Goal: Use online tool/utility: Utilize a website feature to perform a specific function

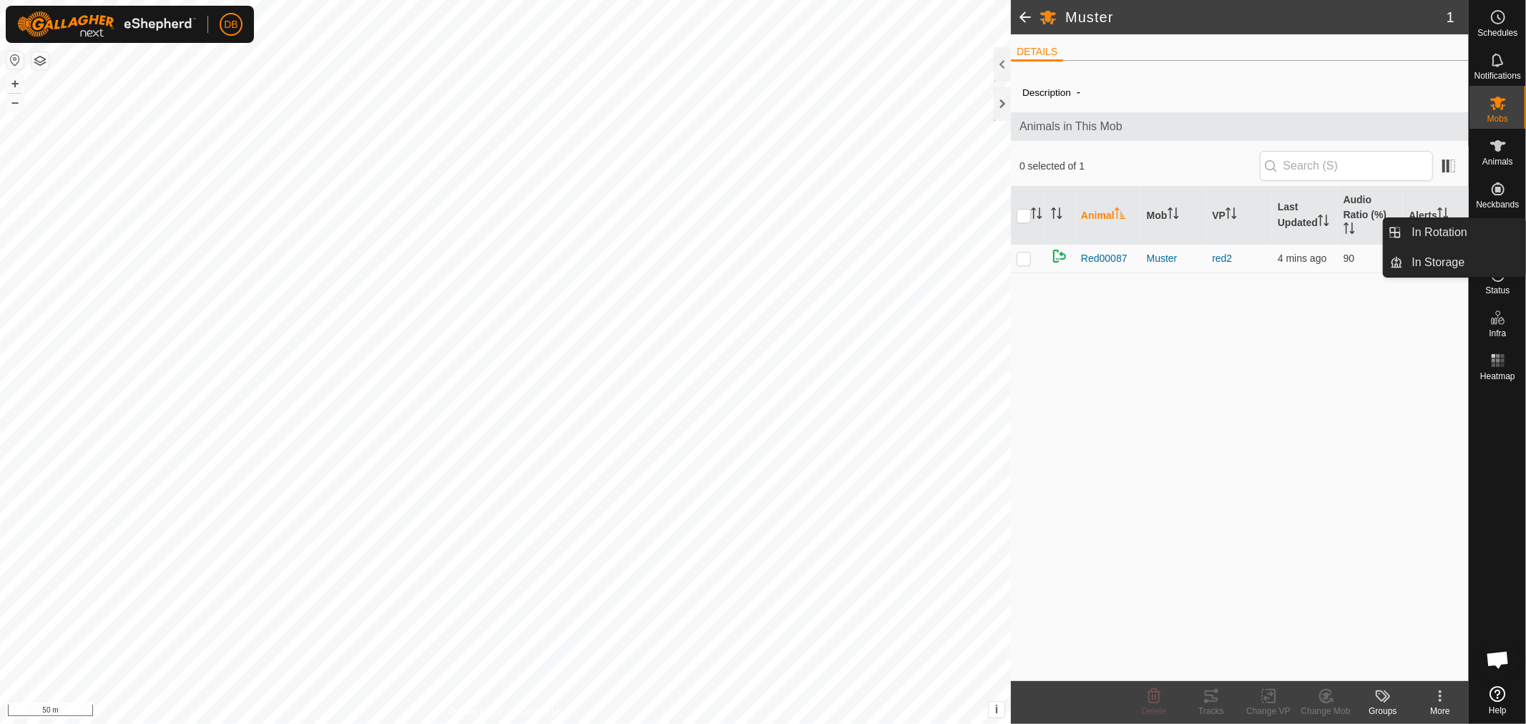
scroll to position [275, 0]
click at [1024, 261] on p-checkbox at bounding box center [1023, 258] width 14 height 11
checkbox input "true"
click at [1216, 702] on icon at bounding box center [1211, 695] width 13 height 11
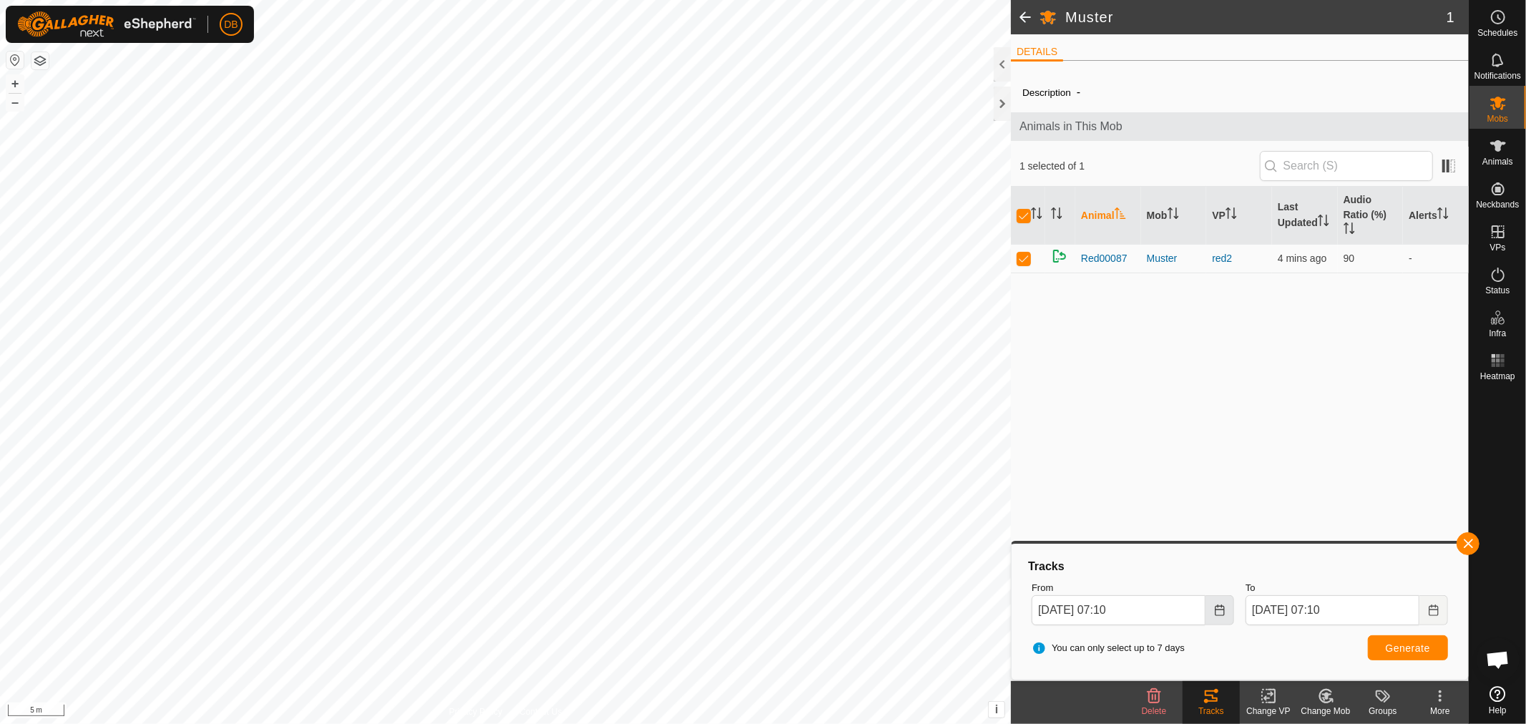
click at [1224, 616] on button "Choose Date" at bounding box center [1219, 610] width 29 height 30
click at [1049, 473] on span "21" at bounding box center [1053, 474] width 23 height 23
click at [1227, 617] on button "Choose Date" at bounding box center [1219, 610] width 29 height 30
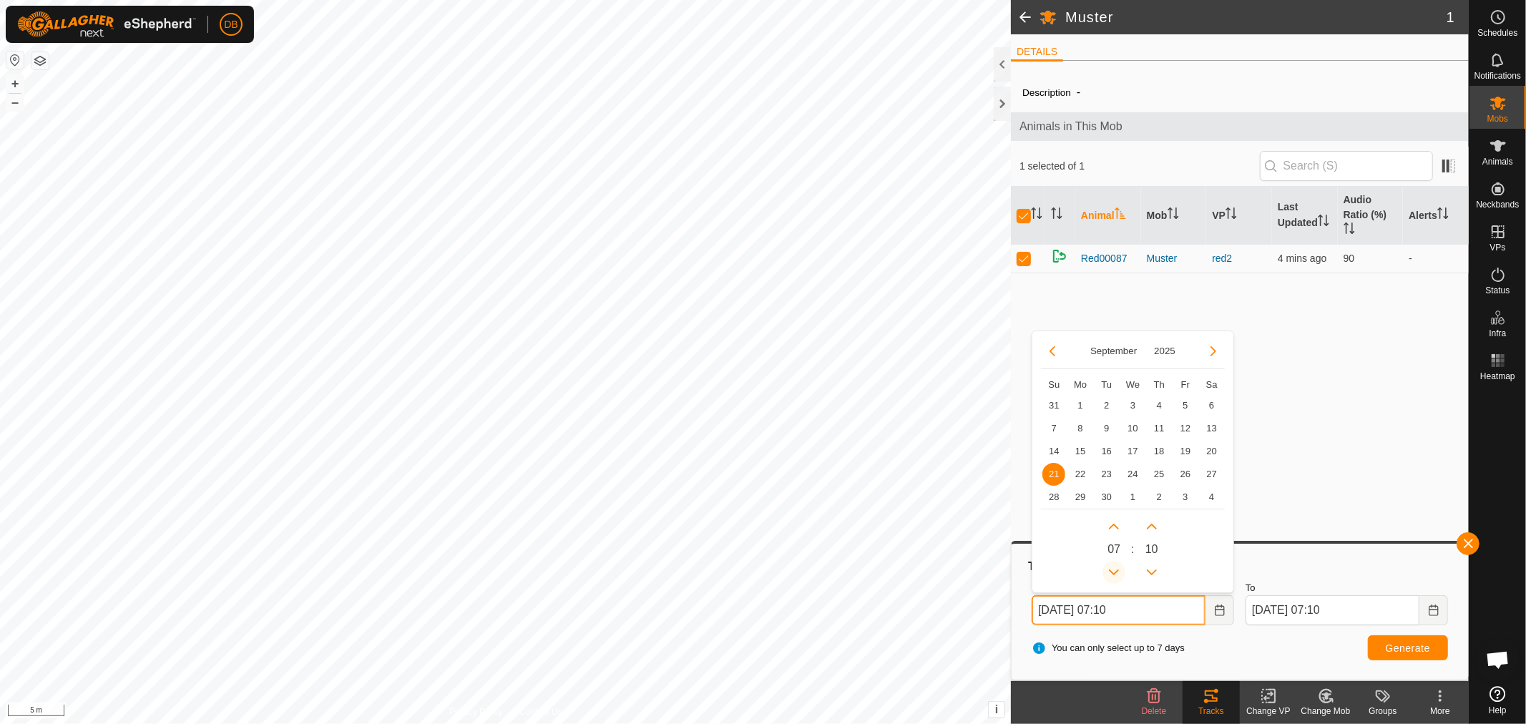
click at [1113, 567] on button "Previous Hour" at bounding box center [1113, 572] width 23 height 23
type input "21 Sep, 2025 06:10"
click at [1391, 644] on span "Generate" at bounding box center [1408, 647] width 44 height 11
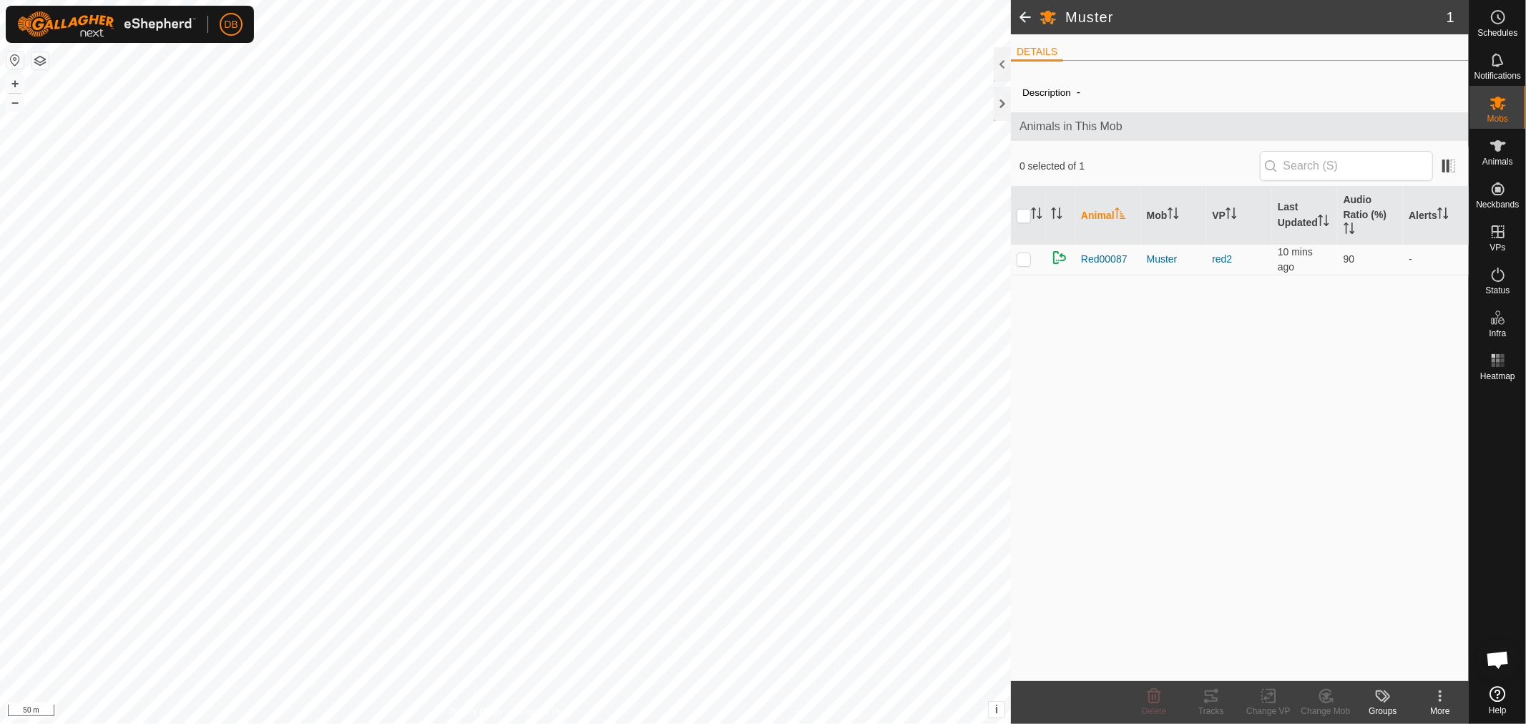
scroll to position [275, 0]
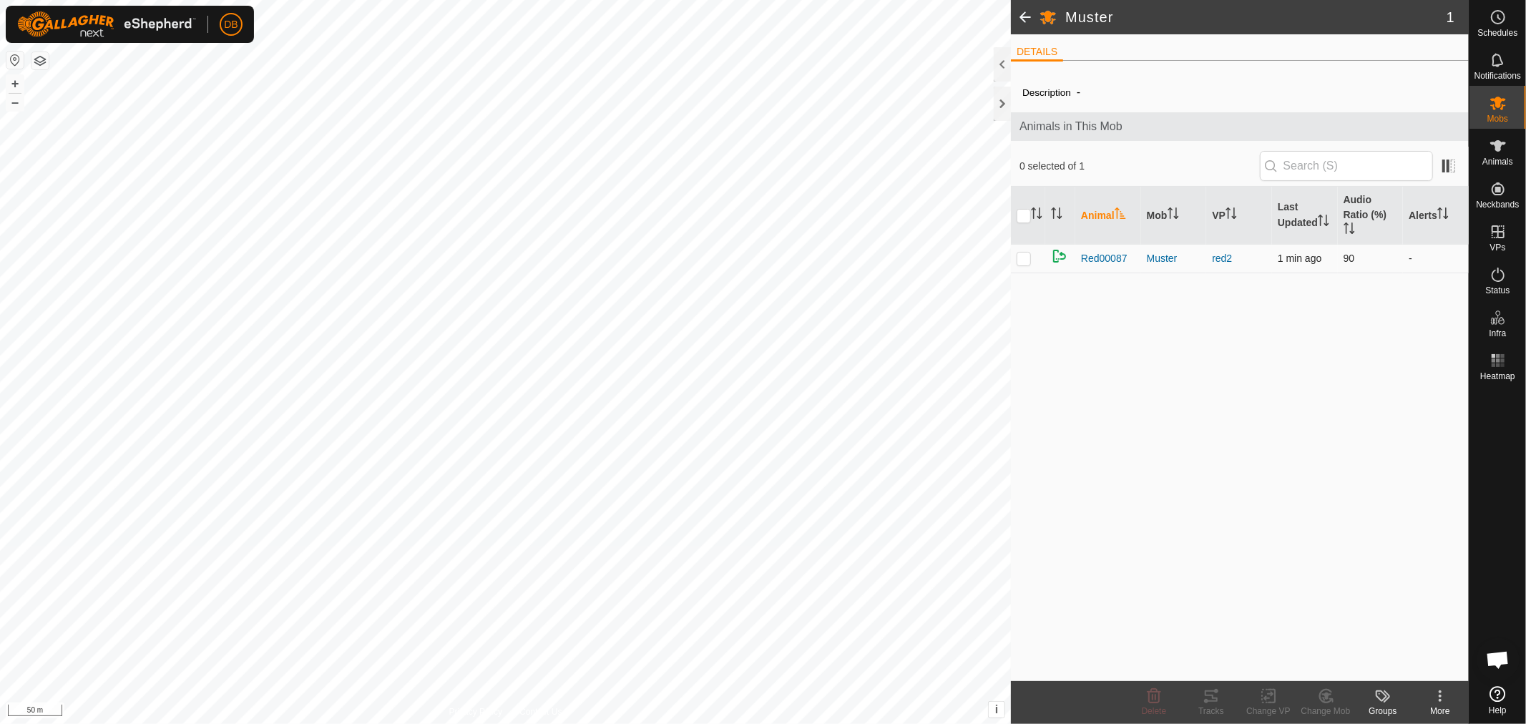
click at [1024, 265] on td at bounding box center [1028, 258] width 34 height 29
checkbox input "true"
click at [1211, 697] on icon at bounding box center [1210, 695] width 17 height 17
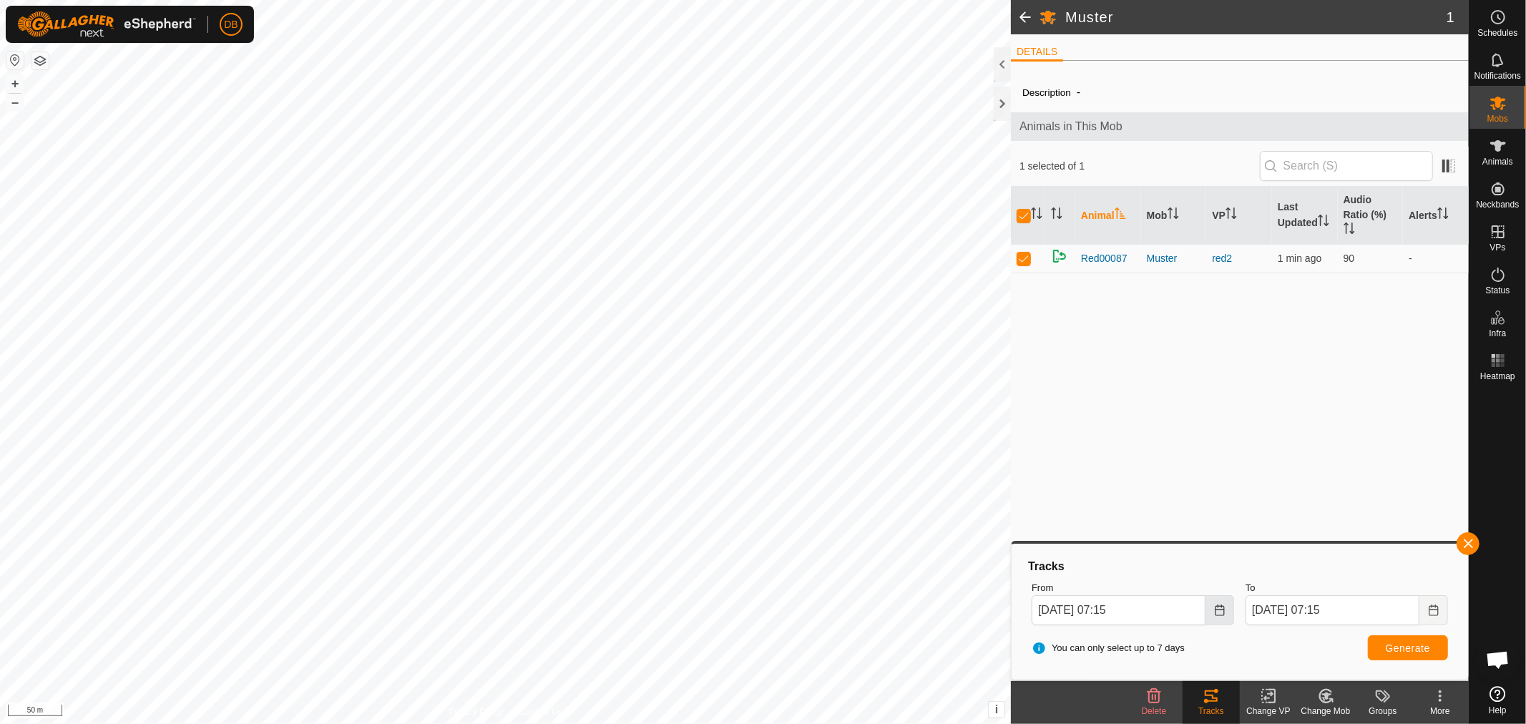
drag, startPoint x: 1217, startPoint y: 606, endPoint x: 1214, endPoint y: 597, distance: 9.0
click at [1218, 605] on icon "Choose Date" at bounding box center [1219, 609] width 11 height 11
click at [1059, 474] on span "21" at bounding box center [1053, 474] width 23 height 23
click at [1229, 609] on button "Choose Date" at bounding box center [1219, 610] width 29 height 30
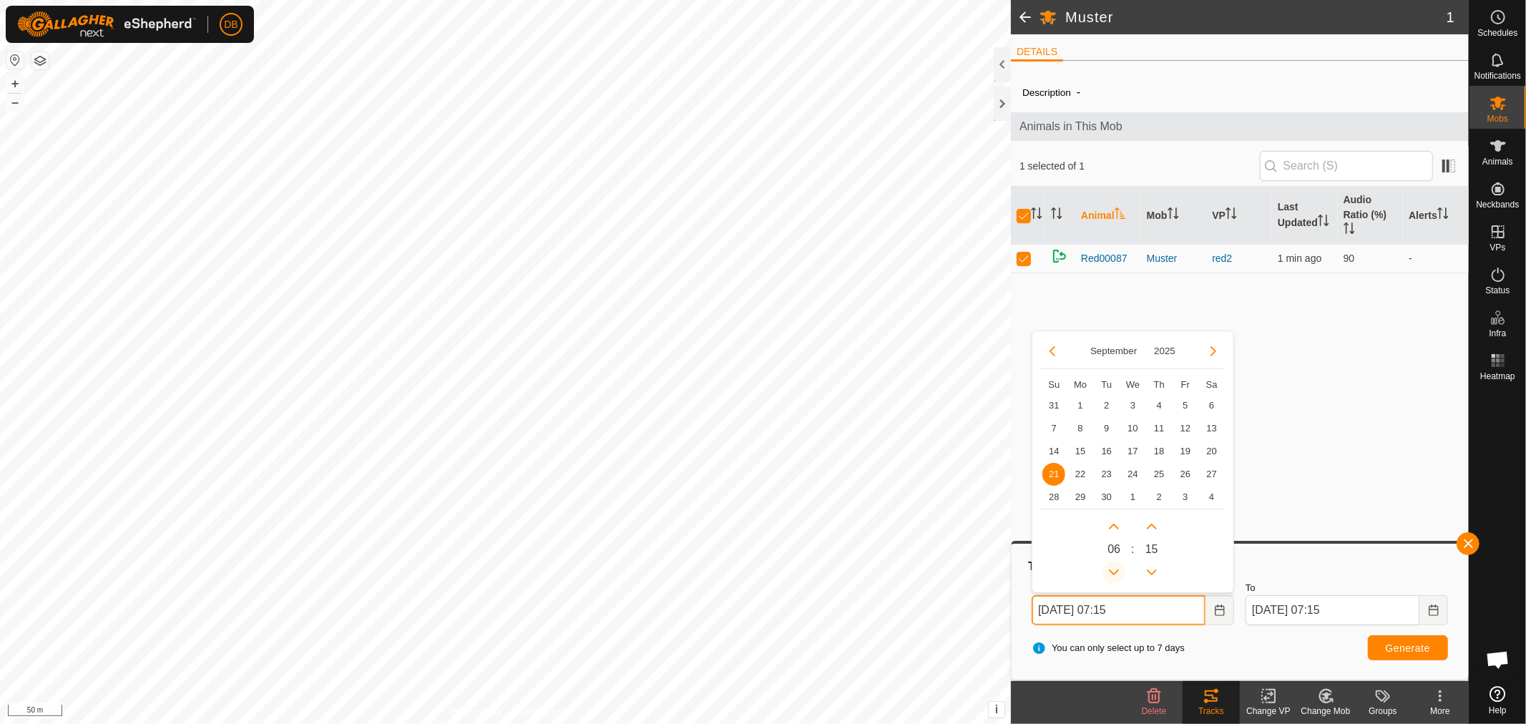
click at [1112, 573] on button "Previous Hour" at bounding box center [1113, 572] width 23 height 23
type input "21 Sep, 2025 06:15"
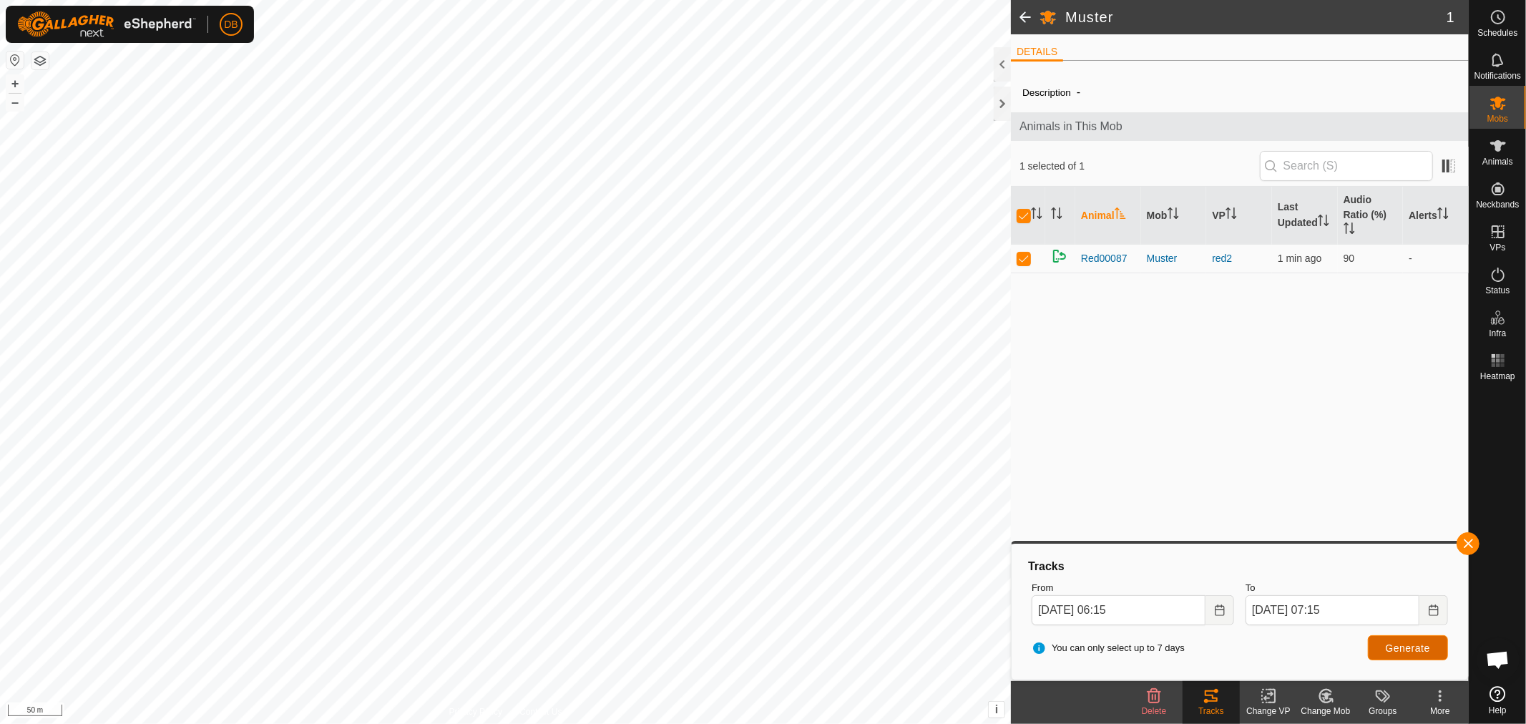
click at [1413, 642] on span "Generate" at bounding box center [1408, 647] width 44 height 11
